Goal: Task Accomplishment & Management: Manage account settings

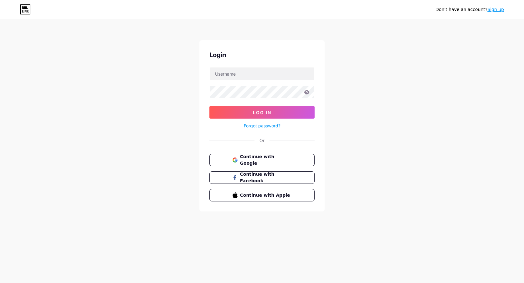
type input "gulfsouq"
click at [256, 112] on span "Log In" at bounding box center [262, 112] width 18 height 5
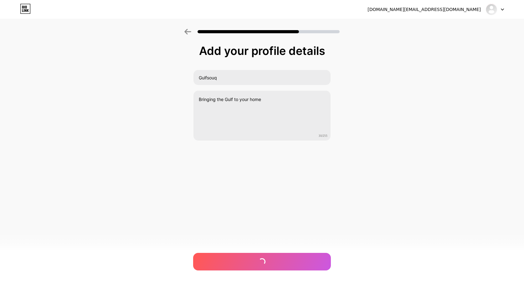
click at [286, 259] on div at bounding box center [262, 262] width 138 height 18
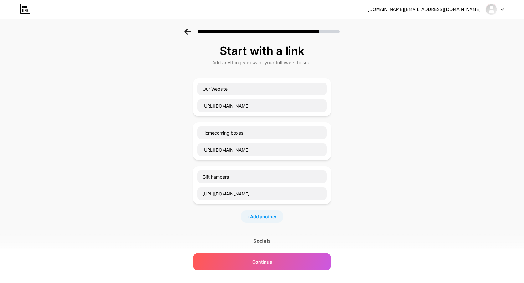
click at [286, 259] on div "Continue" at bounding box center [262, 262] width 138 height 18
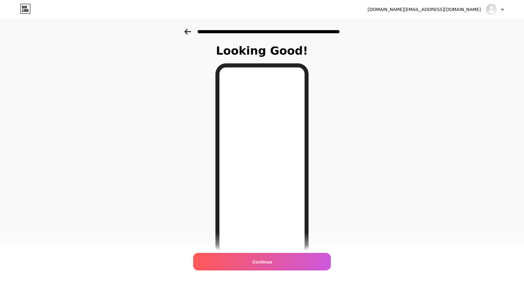
click at [286, 259] on div "Continue" at bounding box center [262, 262] width 138 height 18
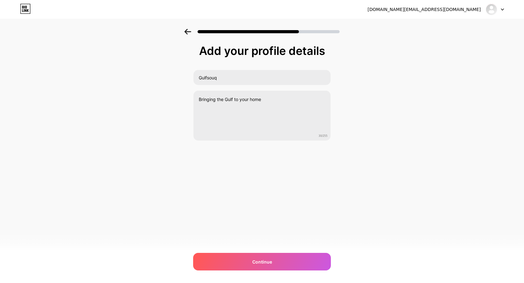
click at [264, 274] on div "[DOMAIN_NAME][EMAIL_ADDRESS][DOMAIN_NAME] Logout Link Copied Add your profile d…" at bounding box center [262, 141] width 524 height 283
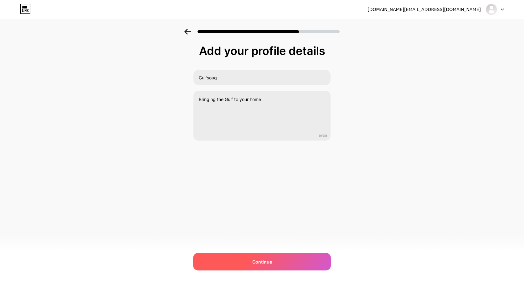
click at [264, 258] on div "Continue" at bounding box center [262, 262] width 138 height 18
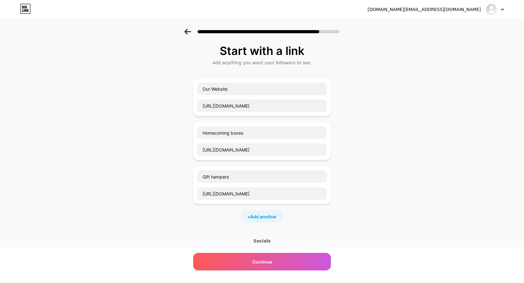
click at [264, 248] on div "Socials [URL][DOMAIN_NAME][DOMAIN_NAME]" at bounding box center [262, 271] width 138 height 68
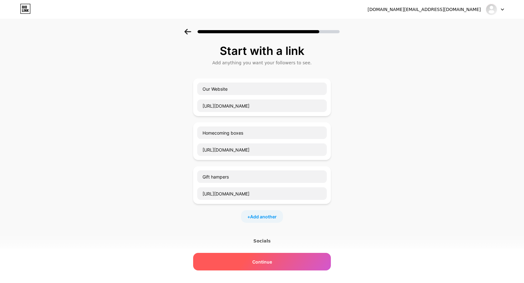
click at [269, 260] on span "Continue" at bounding box center [263, 261] width 20 height 7
click at [242, 260] on div "Continue" at bounding box center [262, 262] width 138 height 18
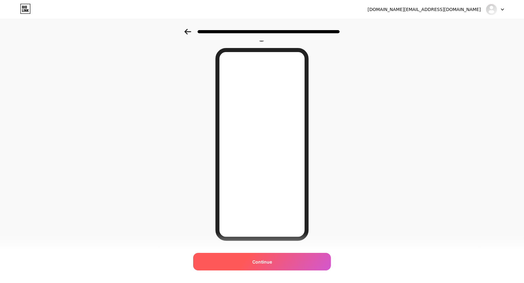
scroll to position [17, 0]
click at [266, 258] on div "Continue" at bounding box center [262, 262] width 138 height 18
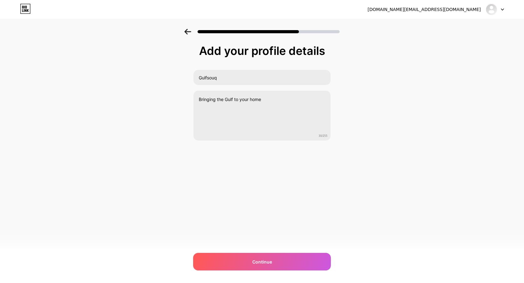
click at [27, 13] on icon at bounding box center [25, 9] width 11 height 10
